Goal: Navigation & Orientation: Find specific page/section

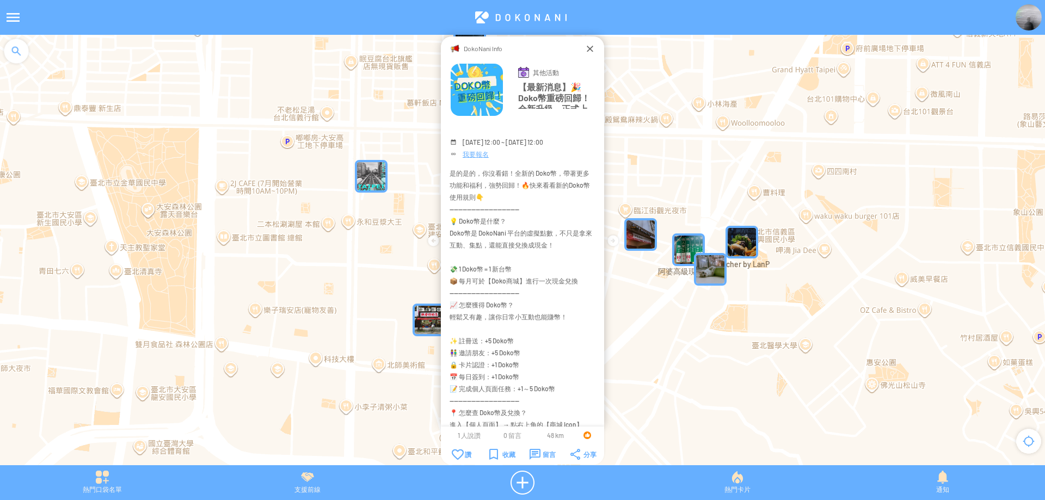
click at [582, 51] on div "DokoNani Info" at bounding box center [522, 48] width 124 height 11
click at [582, 45] on div "DokoNani Info" at bounding box center [522, 48] width 124 height 11
click at [588, 51] on div at bounding box center [589, 48] width 11 height 11
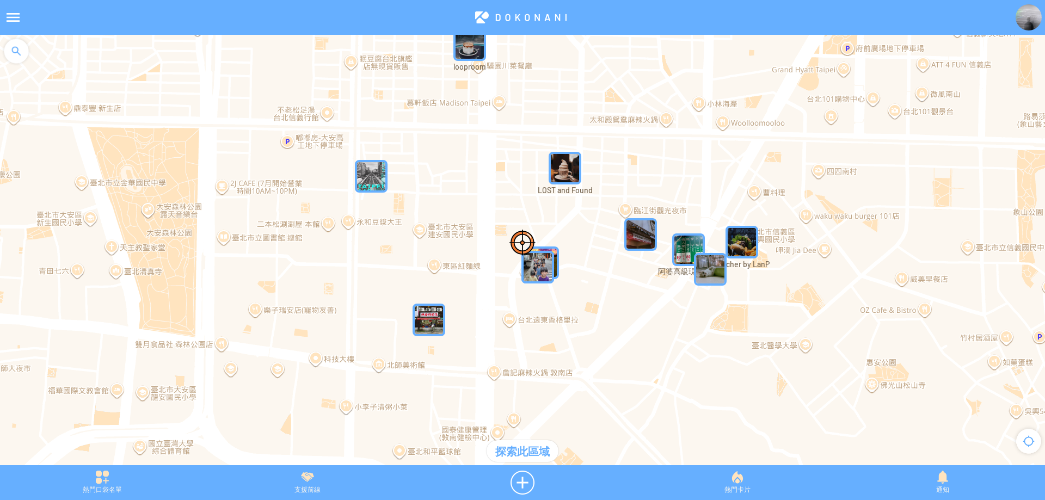
click at [13, 45] on div at bounding box center [16, 51] width 33 height 33
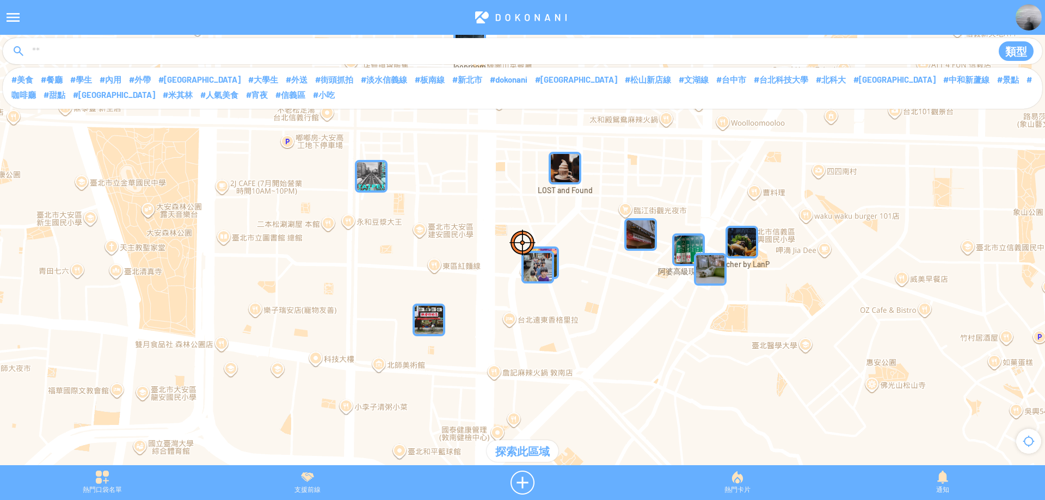
click at [152, 49] on input at bounding box center [506, 51] width 951 height 21
type input "****"
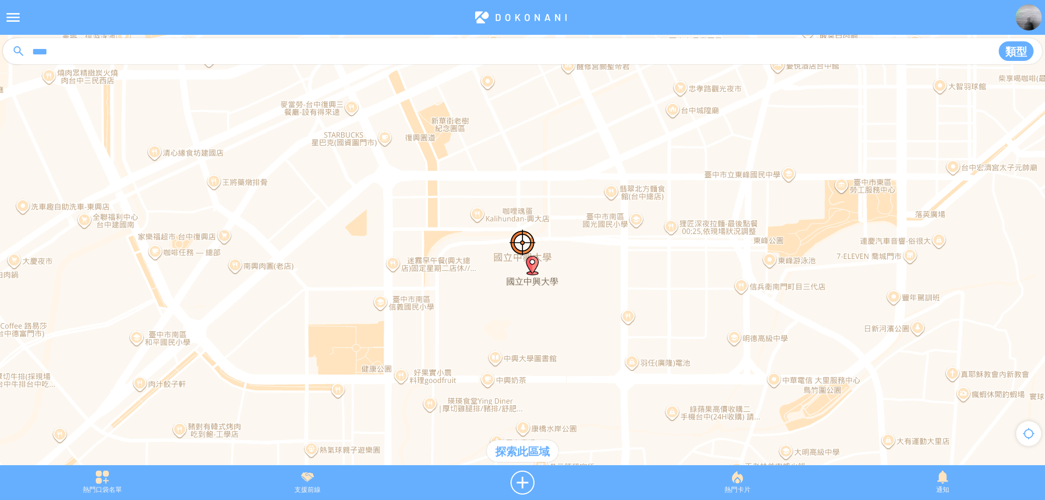
click at [523, 448] on div "探索此區域" at bounding box center [522, 451] width 72 height 22
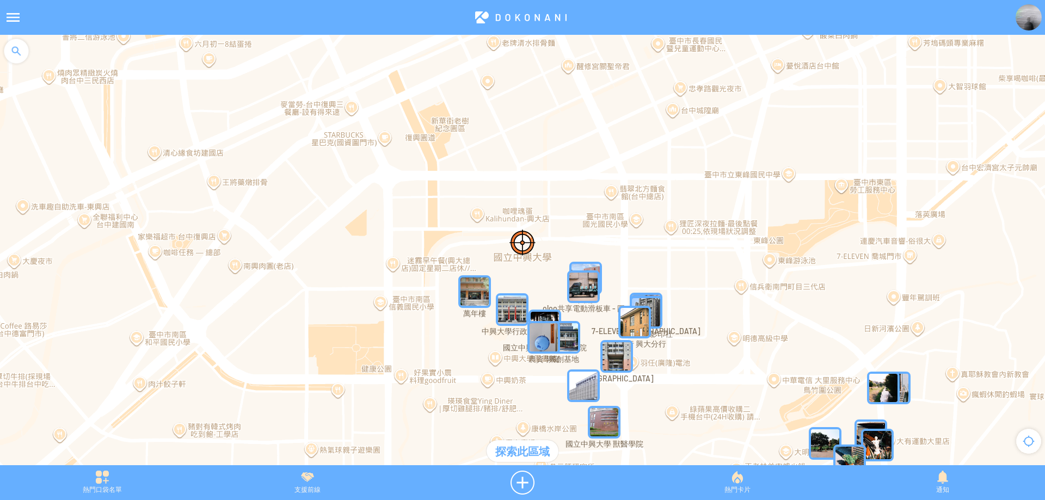
click at [464, 294] on img "UKpIdWq0f4fMapIcon" at bounding box center [474, 291] width 33 height 33
click at [477, 289] on img "UKpIdWq0f4fMapIcon" at bounding box center [490, 307] width 65 height 65
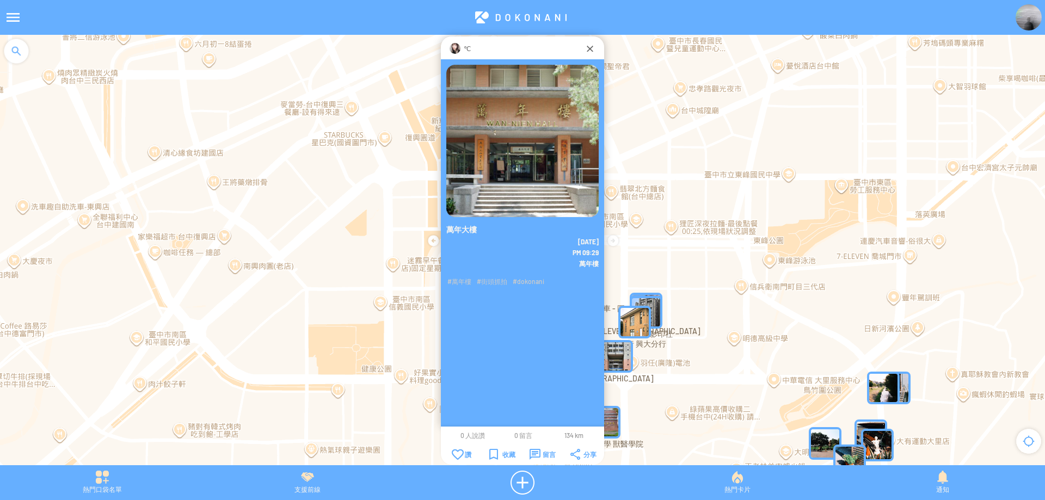
click at [459, 51] on img at bounding box center [454, 48] width 11 height 11
click at [590, 51] on div at bounding box center [589, 48] width 11 height 11
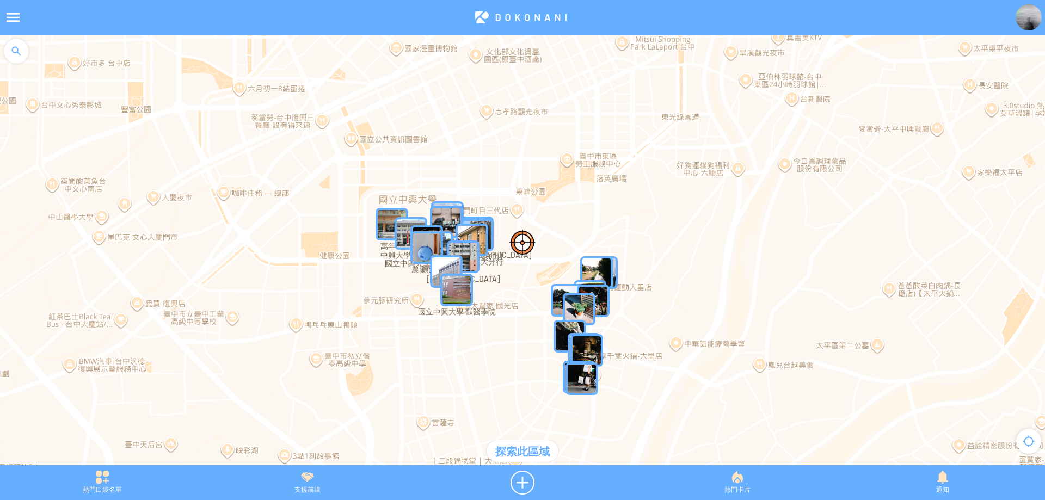
click at [586, 316] on img "pRd5TBOWYIKMapIcon" at bounding box center [579, 309] width 33 height 33
click at [584, 305] on img "pRd5TBOWYIKMapIcon" at bounding box center [595, 325] width 65 height 65
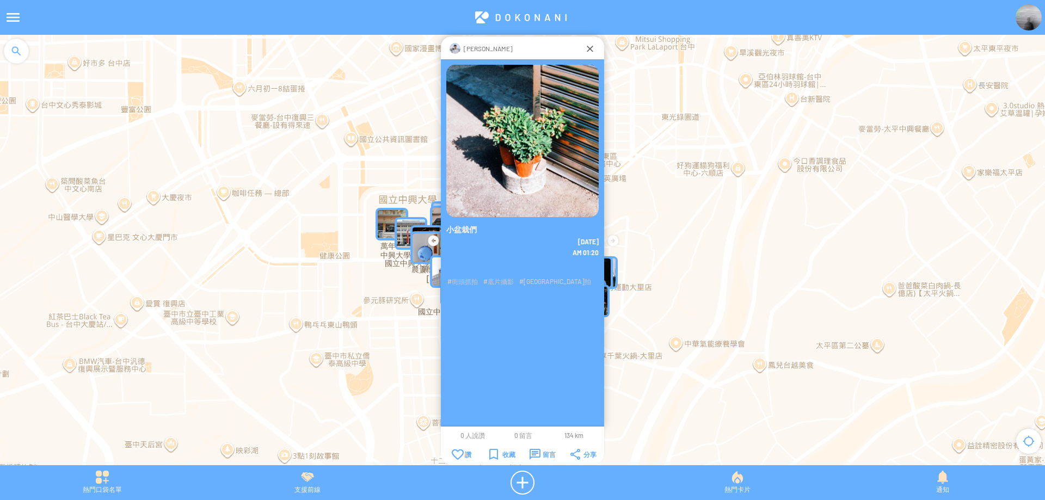
click at [460, 50] on img at bounding box center [454, 48] width 11 height 11
click at [598, 59] on div "呂齊" at bounding box center [522, 47] width 163 height 23
click at [588, 49] on div at bounding box center [589, 48] width 11 height 11
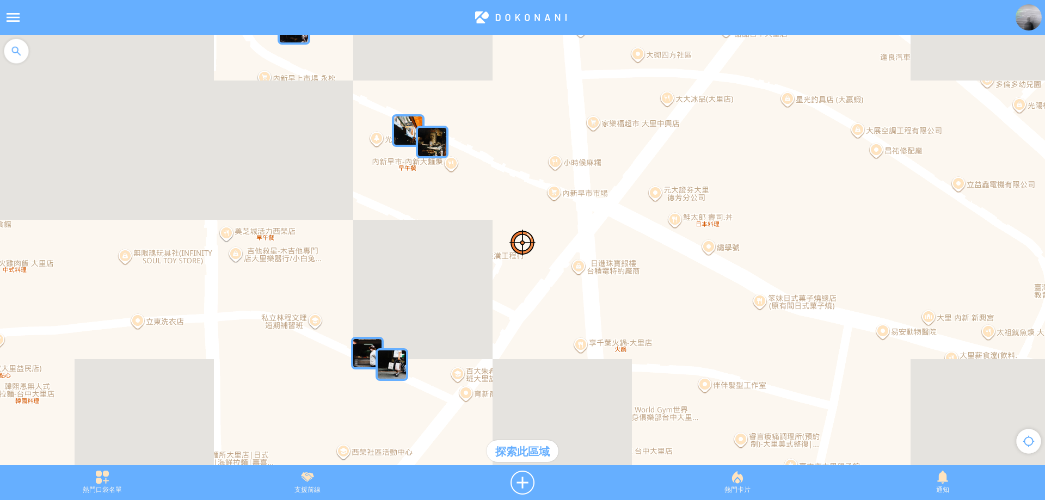
click at [433, 149] on img "nNfWAG4RxS8MapIcon" at bounding box center [432, 142] width 33 height 33
click at [433, 149] on img "nNfWAG4RxS8MapIcon" at bounding box center [448, 158] width 65 height 65
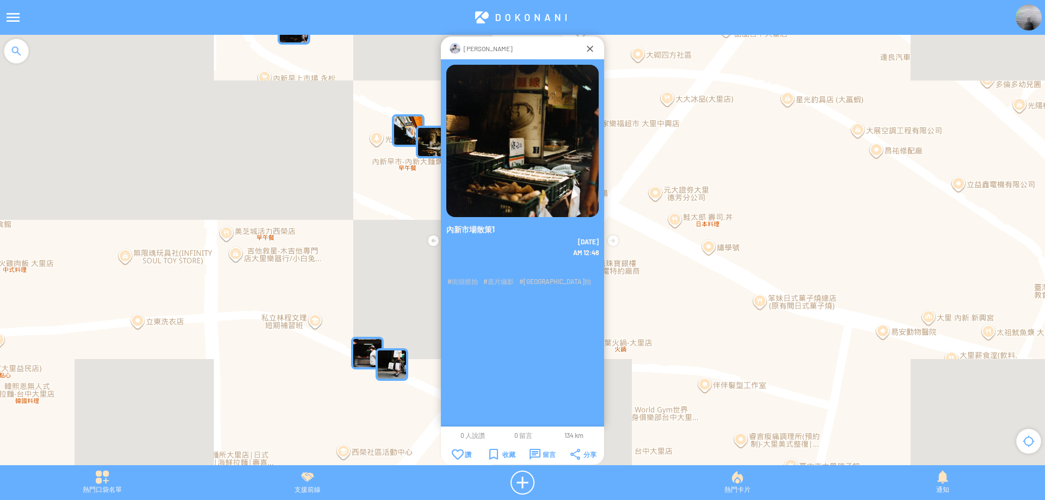
click at [395, 362] on img "pEeEbe9qrOpMapIcon" at bounding box center [391, 364] width 33 height 33
click at [395, 362] on img "pEeEbe9qrOpMapIcon" at bounding box center [407, 380] width 65 height 65
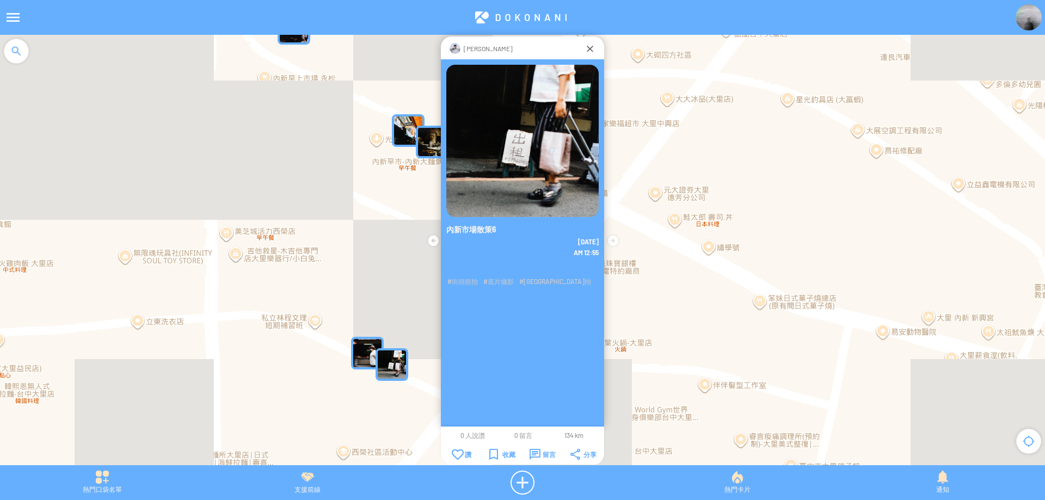
click at [356, 353] on img "89i6kLsRvXPMapIcon" at bounding box center [367, 353] width 33 height 33
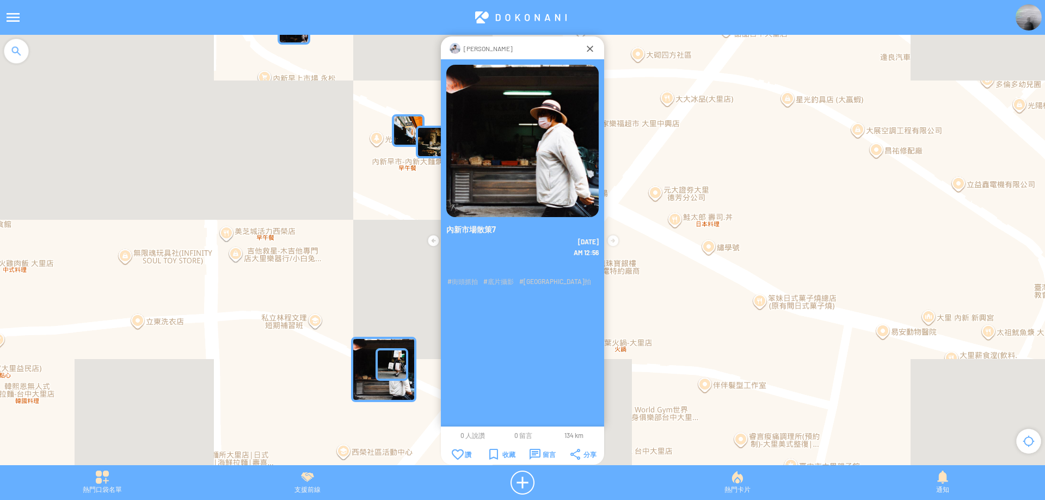
click at [356, 353] on img "89i6kLsRvXPMapIcon" at bounding box center [383, 369] width 65 height 65
drag, startPoint x: 693, startPoint y: 200, endPoint x: 683, endPoint y: 286, distance: 87.1
click at [683, 286] on div "若要瀏覽，請按箭頭鍵。" at bounding box center [522, 255] width 1045 height 441
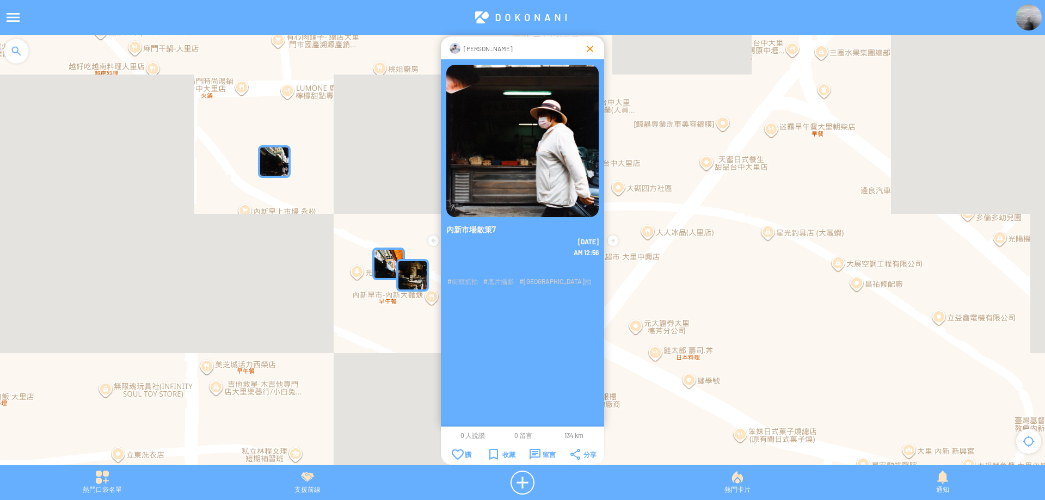
click at [590, 47] on div at bounding box center [589, 48] width 11 height 11
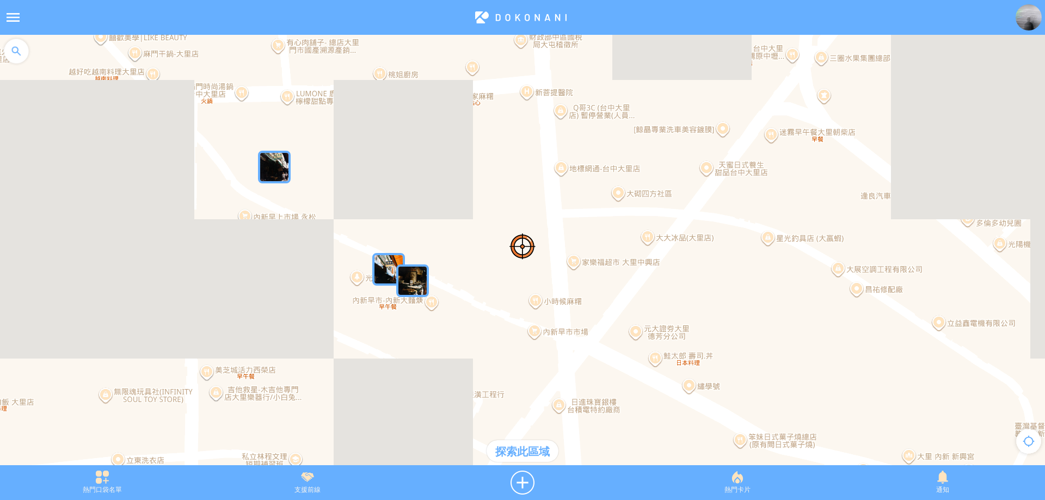
drag, startPoint x: 547, startPoint y: 126, endPoint x: 497, endPoint y: 301, distance: 182.8
click at [497, 301] on div at bounding box center [522, 255] width 1045 height 441
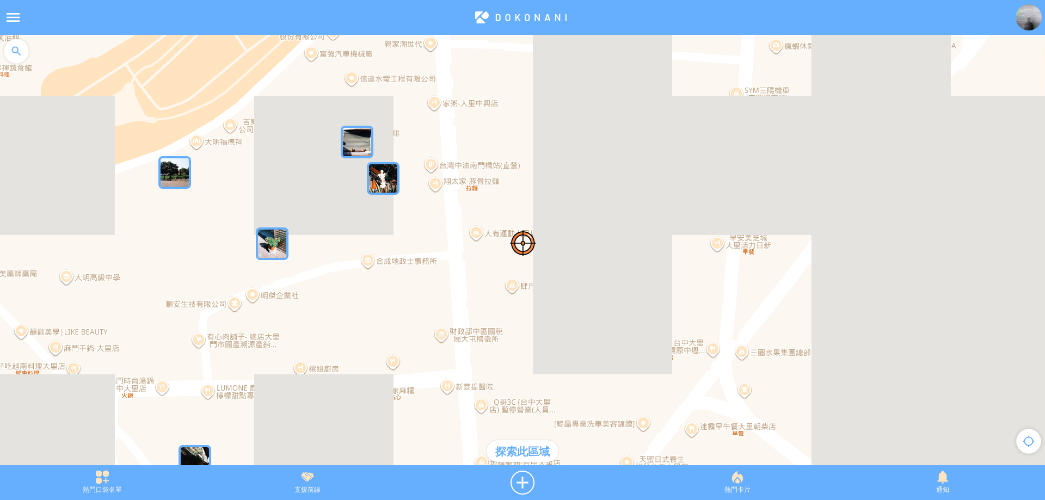
drag, startPoint x: 529, startPoint y: 199, endPoint x: 531, endPoint y: 250, distance: 50.6
click at [531, 250] on div at bounding box center [522, 255] width 1045 height 441
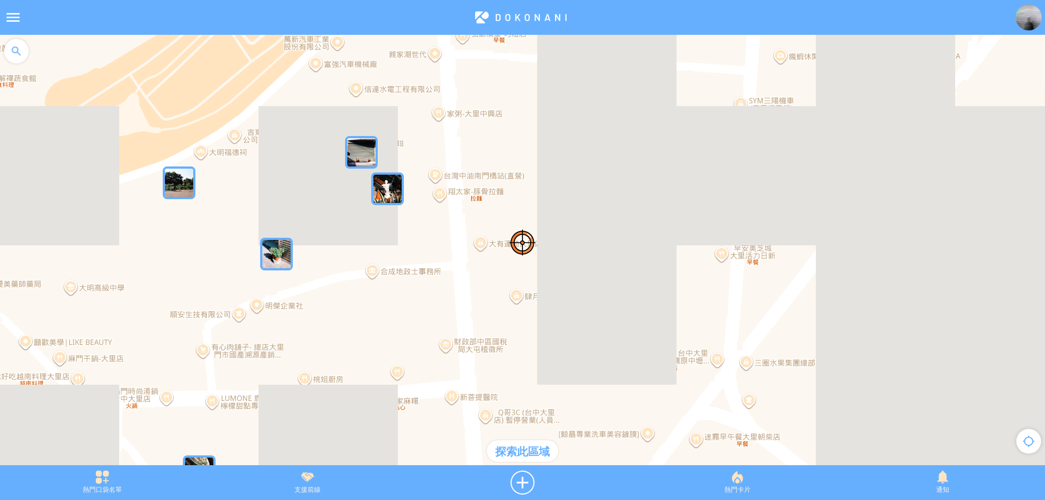
click at [182, 198] on img "Mo5dHRHRGkEMapIcon" at bounding box center [179, 183] width 33 height 33
click at [182, 198] on img "Mo5dHRHRGkEMapIcon" at bounding box center [195, 199] width 65 height 65
